Goal: Navigation & Orientation: Find specific page/section

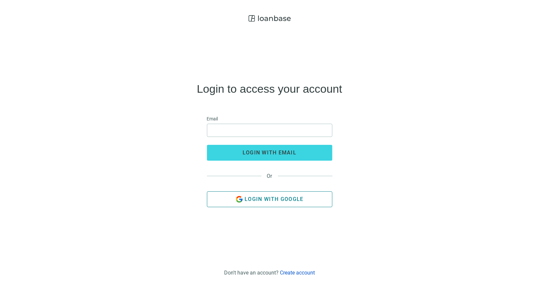
click at [275, 198] on span "Login with Google" at bounding box center [274, 199] width 59 height 6
